Goal: Task Accomplishment & Management: Manage account settings

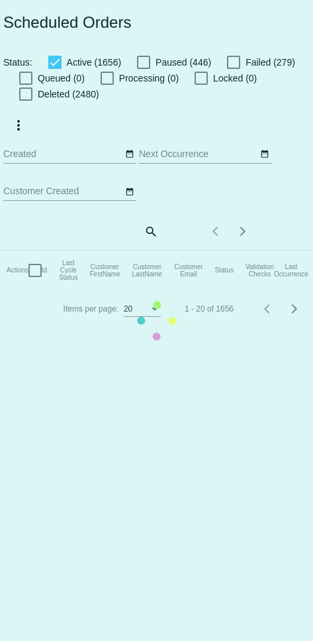
click at [144, 251] on mat-table "Actions Id Last Cycle Status Customer FirstName Customer LastName Customer Emai…" at bounding box center [288, 271] width 577 height 40
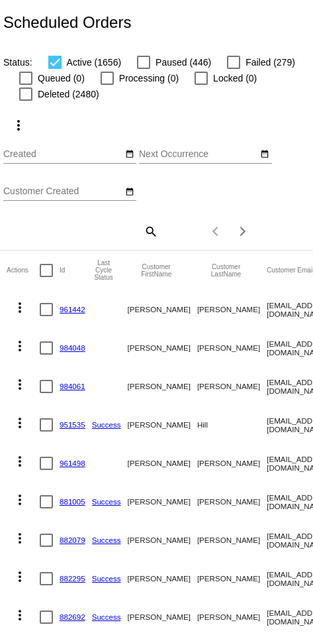
click at [144, 235] on mat-icon "search" at bounding box center [150, 231] width 16 height 21
click at [71, 233] on input "Search" at bounding box center [80, 229] width 155 height 11
click at [44, 235] on input "Search" at bounding box center [80, 229] width 155 height 11
paste input "[PERSON_NAME][EMAIL_ADDRESS][PERSON_NAME][DOMAIN_NAME]"
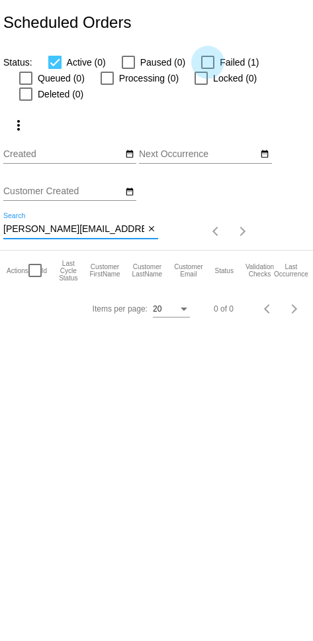
type input "[PERSON_NAME][EMAIL_ADDRESS][PERSON_NAME][DOMAIN_NAME]"
click at [144, 62] on div at bounding box center [207, 62] width 13 height 13
click at [144, 69] on input "Failed (1)" at bounding box center [207, 69] width 1 height 1
checkbox input "true"
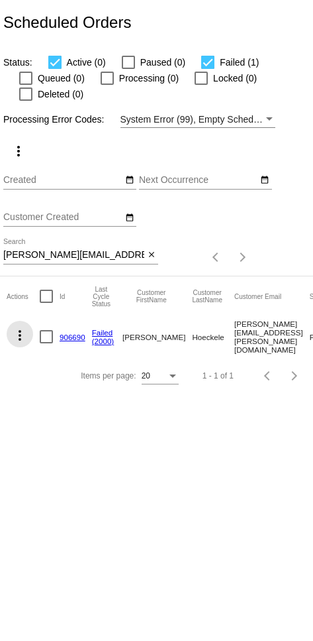
click at [17, 339] on mat-icon "more_vert" at bounding box center [20, 335] width 16 height 16
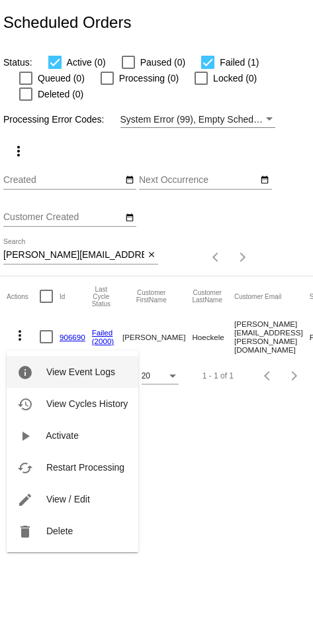
click at [95, 469] on span "Restart Processing" at bounding box center [85, 467] width 78 height 11
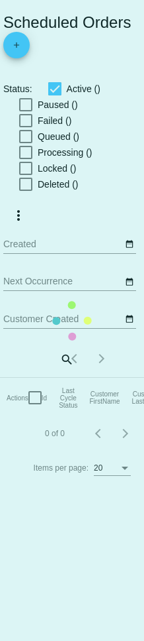
checkbox input "true"
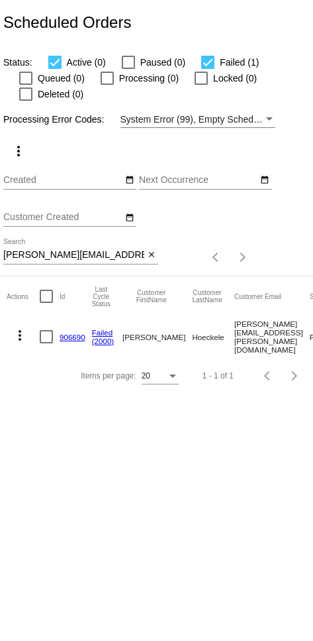
click at [25, 339] on mat-icon "more_vert" at bounding box center [20, 335] width 16 height 16
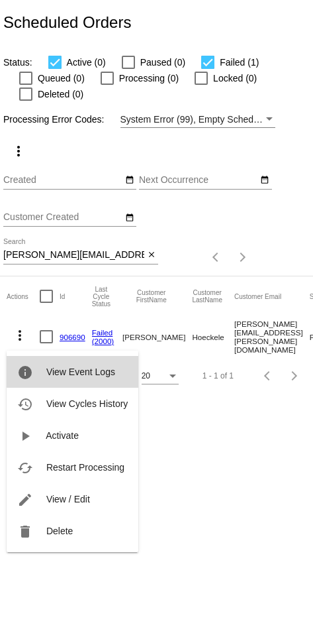
click at [54, 370] on span "View Event Logs" at bounding box center [80, 371] width 69 height 11
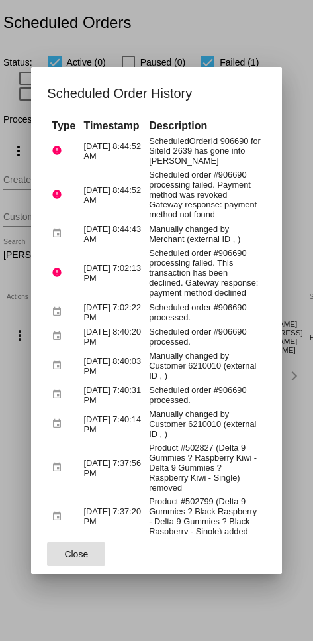
click at [144, 194] on div at bounding box center [156, 320] width 313 height 641
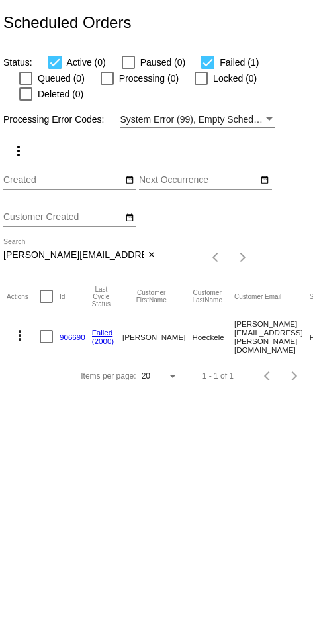
click at [23, 340] on mat-icon "more_vert" at bounding box center [20, 335] width 16 height 16
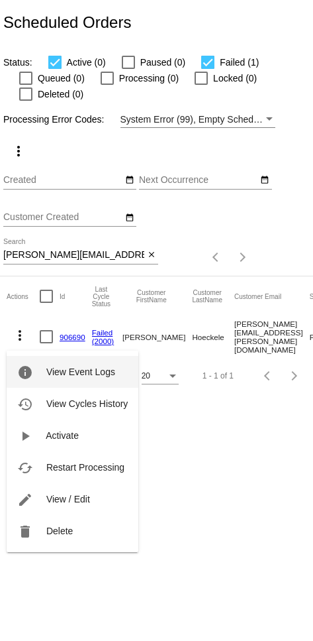
click at [75, 499] on span "View / Edit" at bounding box center [68, 499] width 44 height 11
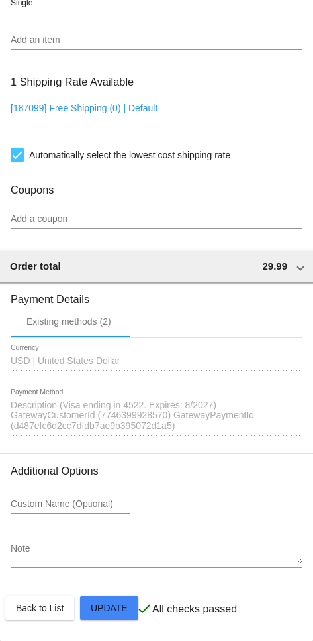
scroll to position [1340, 0]
click at [124, 405] on span "Description (Visa ending in 4522. Expires: 8/2027) GatewayCustomerId (774639992…" at bounding box center [133, 416] width 244 height 32
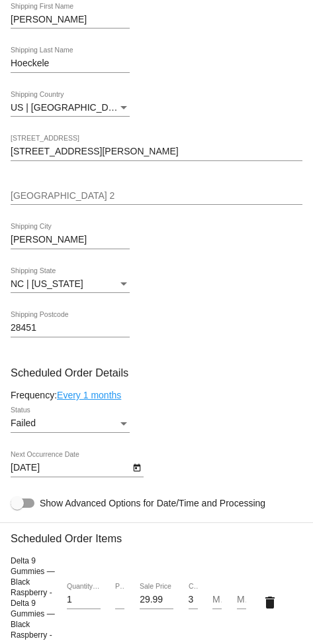
scroll to position [649, 0]
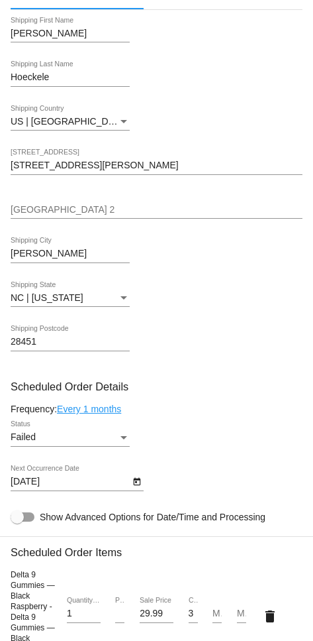
click at [79, 443] on div "Failed" at bounding box center [64, 437] width 107 height 11
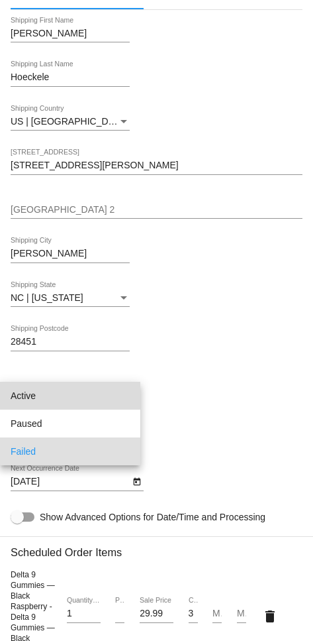
click at [66, 399] on span "Active" at bounding box center [70, 396] width 119 height 28
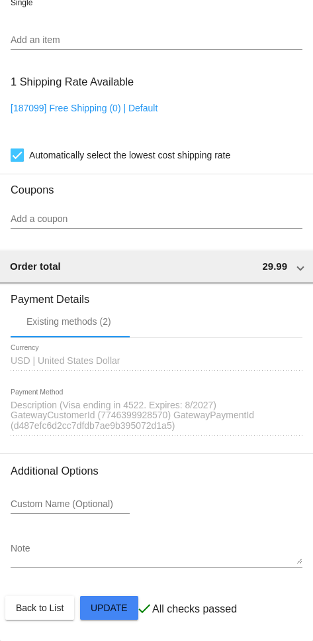
scroll to position [1340, 0]
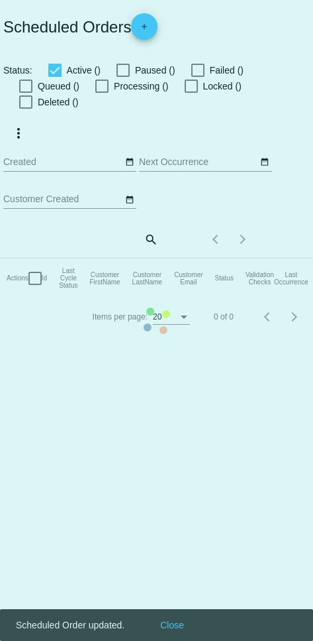
checkbox input "true"
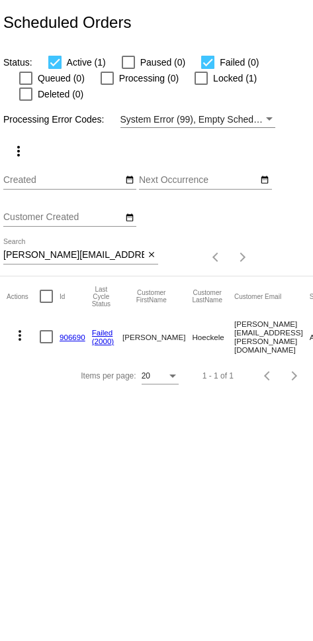
click at [17, 343] on mat-icon "more_vert" at bounding box center [20, 335] width 16 height 16
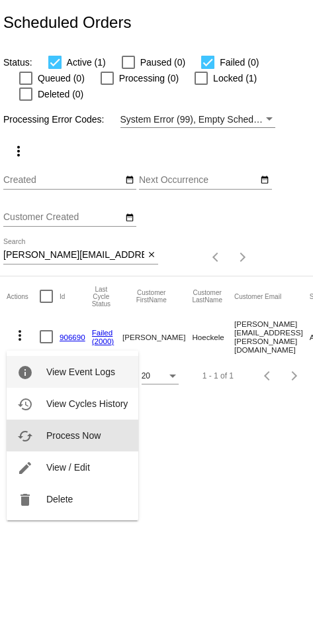
click at [85, 433] on span "Process Now" at bounding box center [73, 435] width 54 height 11
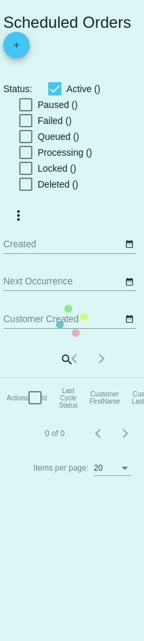
checkbox input "true"
